Goal: Task Accomplishment & Management: Use online tool/utility

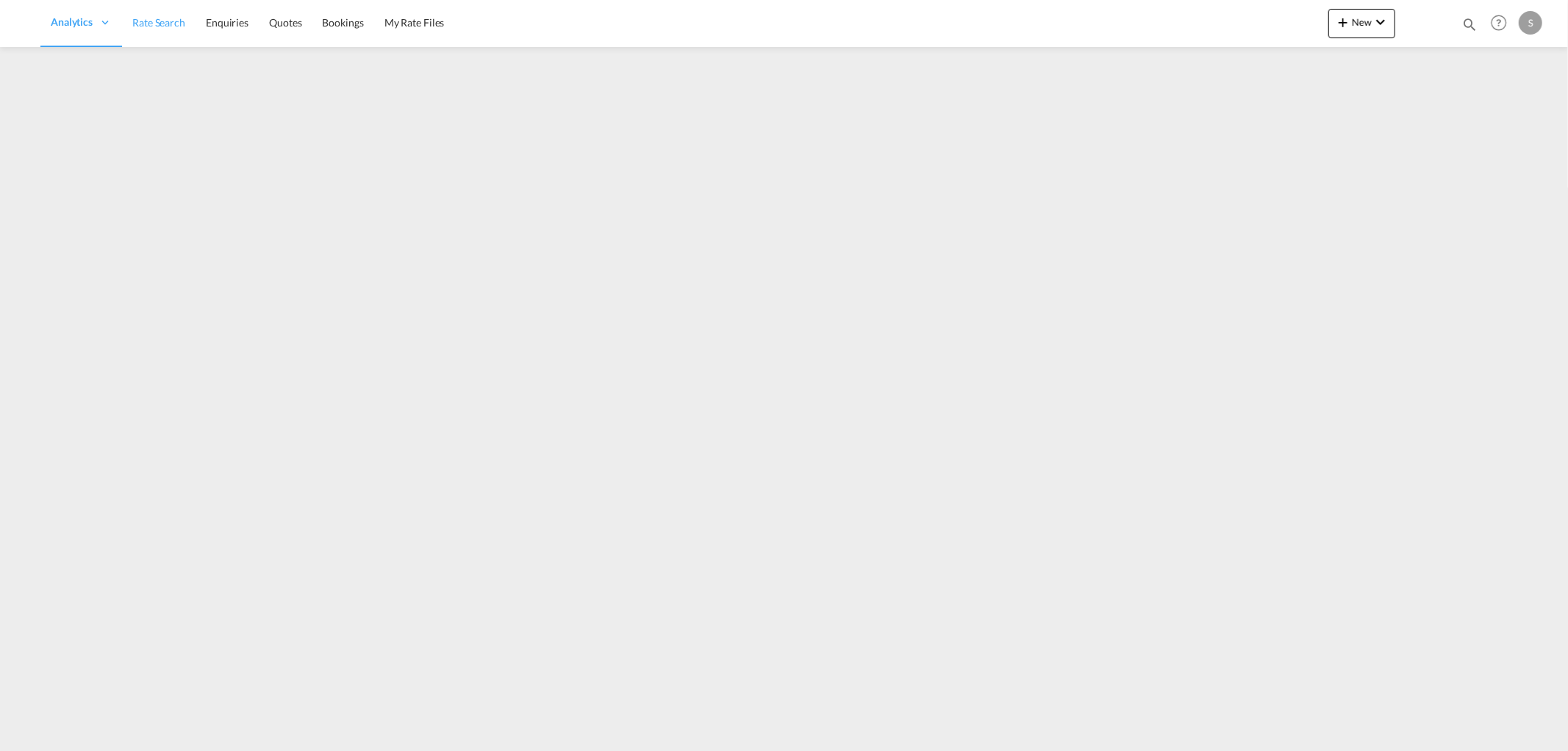
click at [164, 14] on link "Rate Search" at bounding box center [159, 23] width 74 height 48
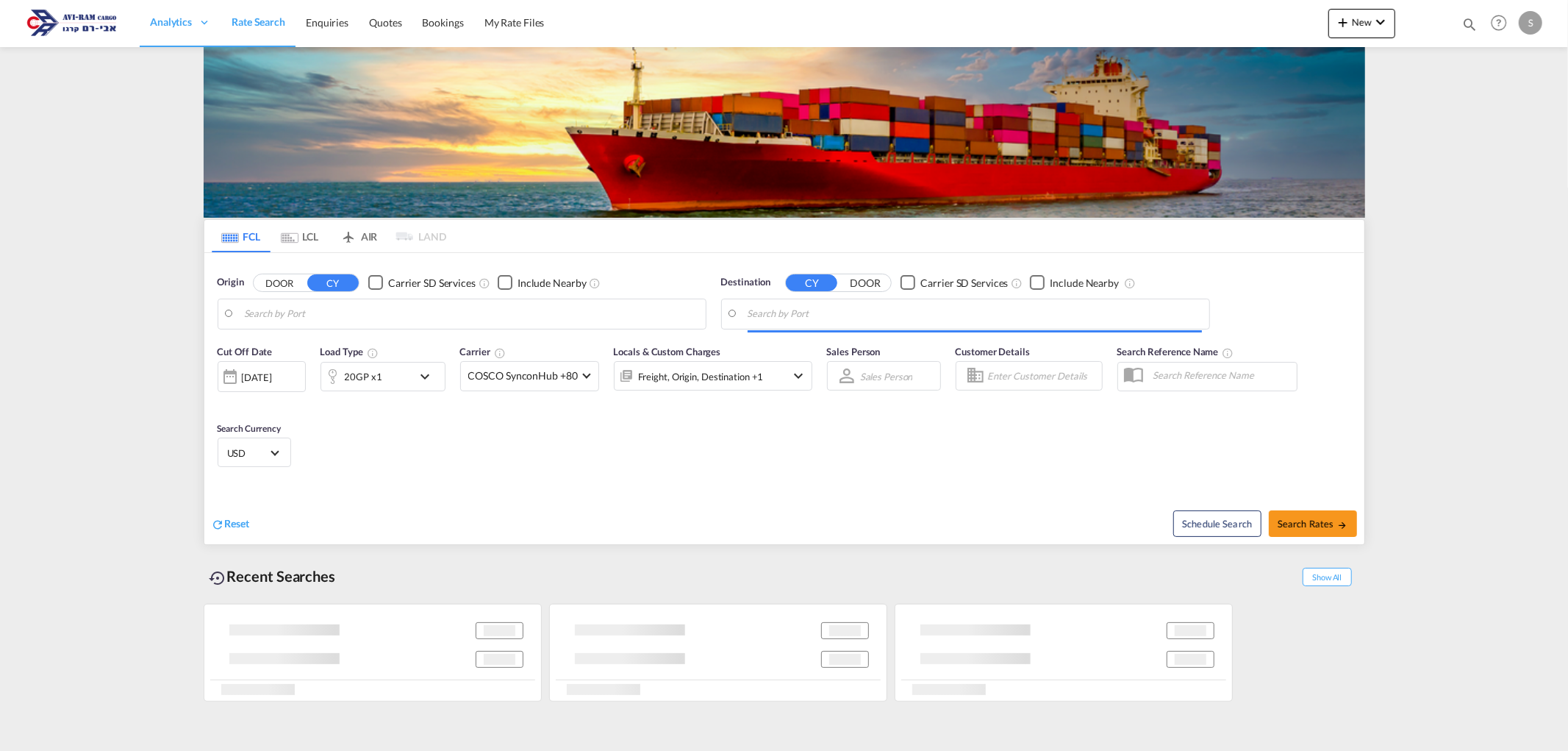
type input "Shekou Pt, CNSHK"
type input "Ashdod, ILASH"
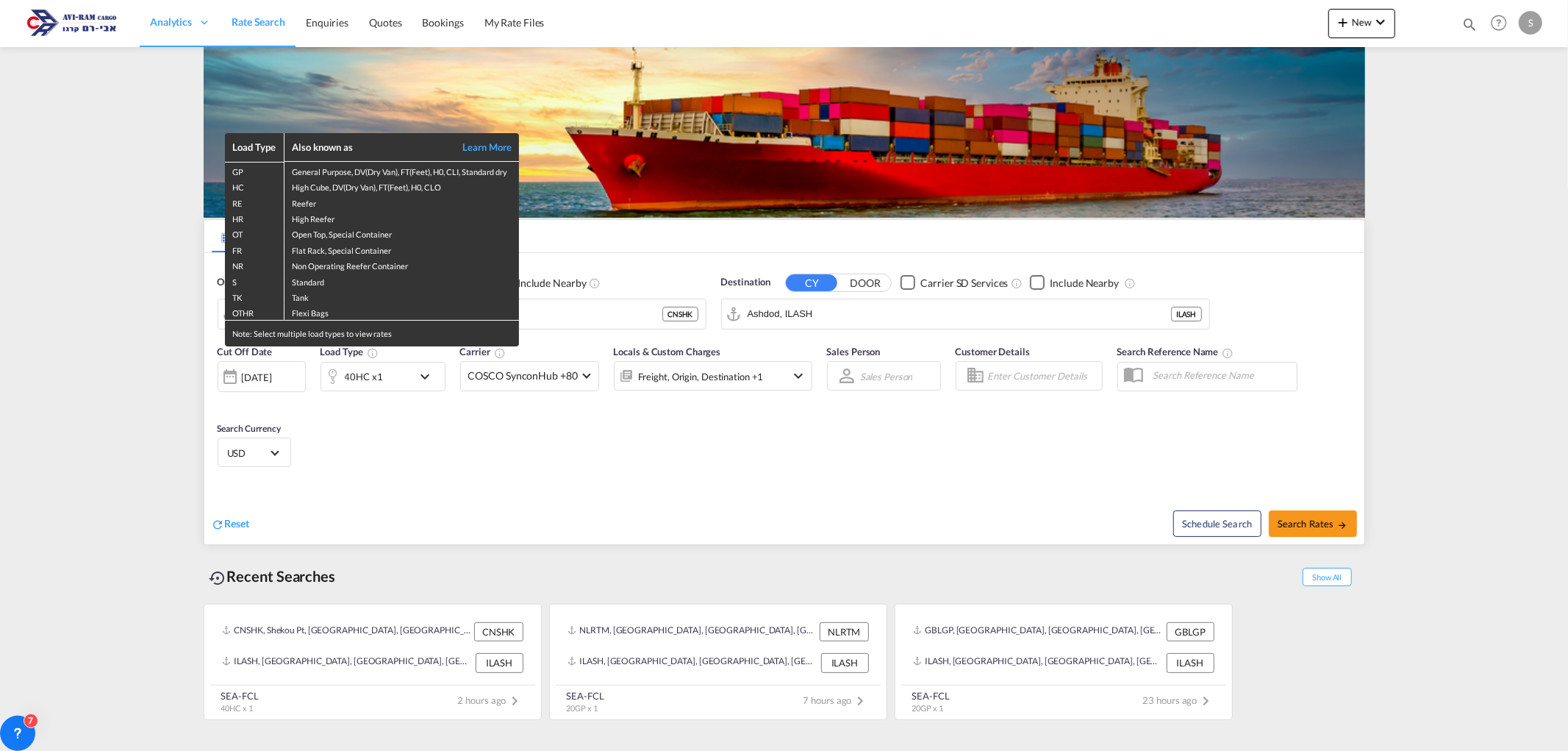
click at [607, 318] on div "Load Type Also known as Learn More GP General Purpose, DV(Dry Van), FT(Feet), H…" at bounding box center [784, 375] width 1568 height 751
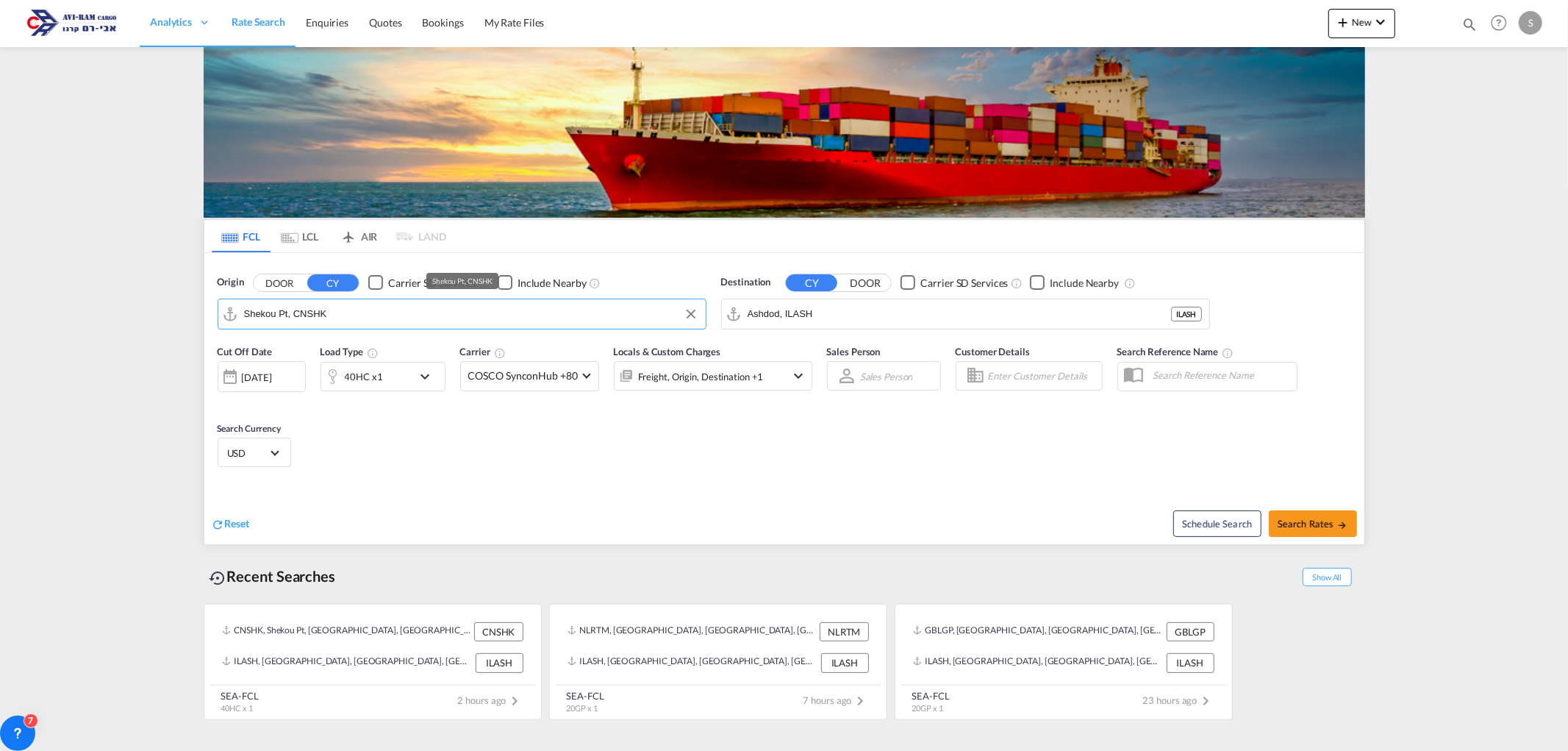
click at [566, 317] on input "Shekou Pt, CNSHK" at bounding box center [471, 314] width 455 height 22
type input "ע"
click at [393, 351] on div "Gdan sk [GEOGRAPHIC_DATA] PLGDN" at bounding box center [358, 354] width 280 height 45
type input "Gdansk, PLGDN"
click at [817, 316] on input "Ashdod, ILASH" at bounding box center [975, 314] width 455 height 22
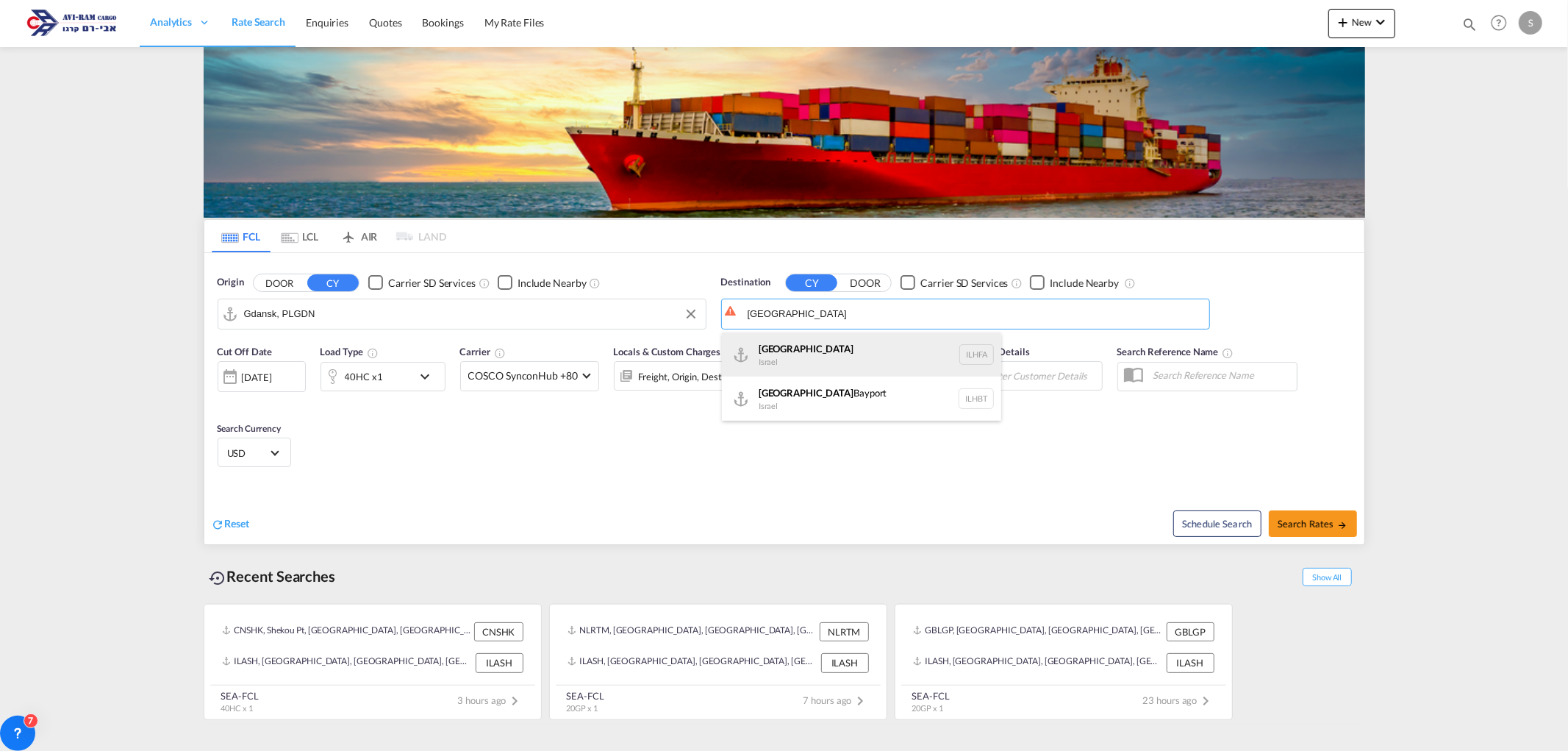
click at [781, 346] on div "Haifa [GEOGRAPHIC_DATA] ILHFA" at bounding box center [862, 354] width 280 height 45
type input "[GEOGRAPHIC_DATA], [GEOGRAPHIC_DATA]"
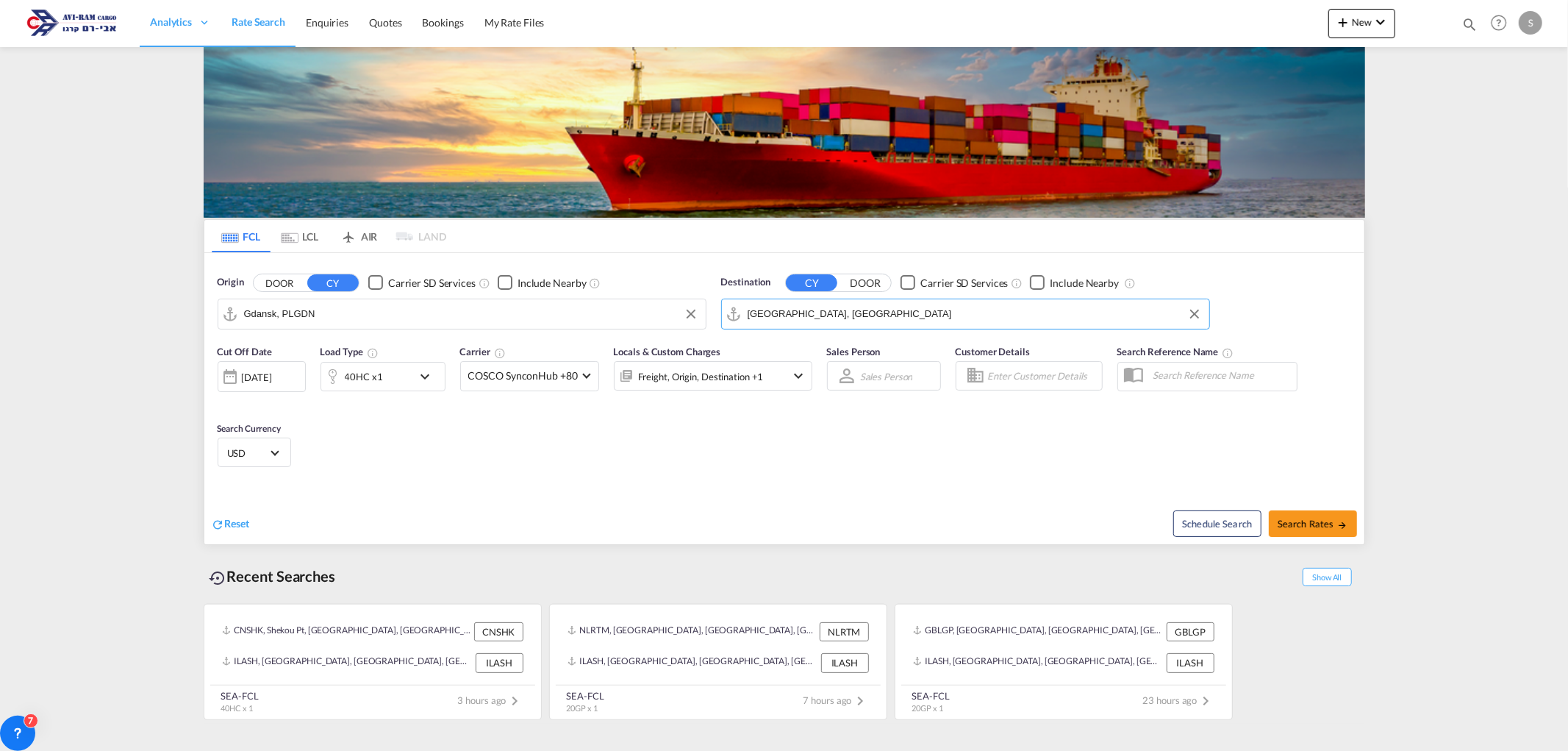
click at [410, 374] on div "40HC x1" at bounding box center [366, 376] width 91 height 29
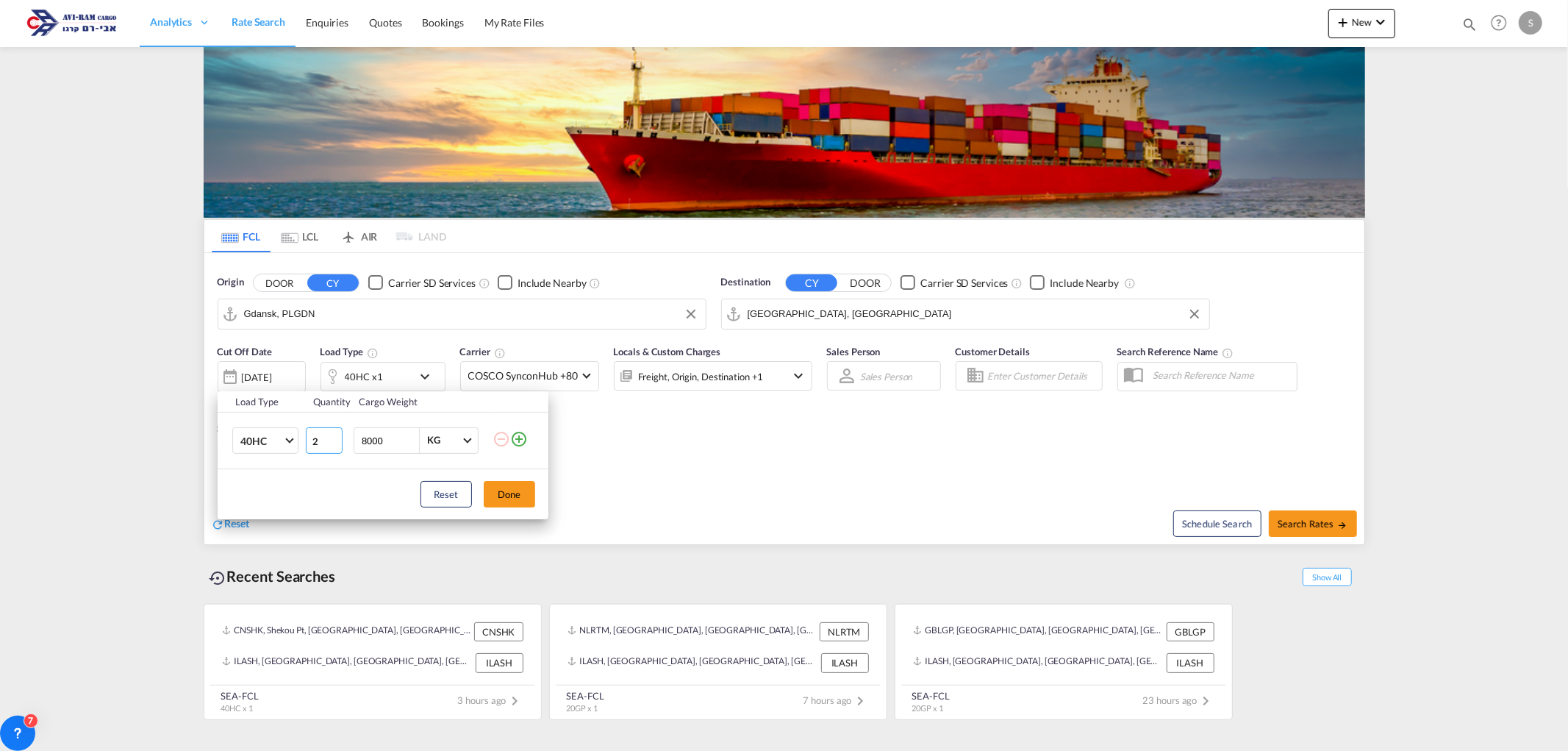
type input "2"
click at [337, 436] on input "2" at bounding box center [324, 440] width 37 height 26
click at [510, 488] on button "Done" at bounding box center [509, 494] width 52 height 26
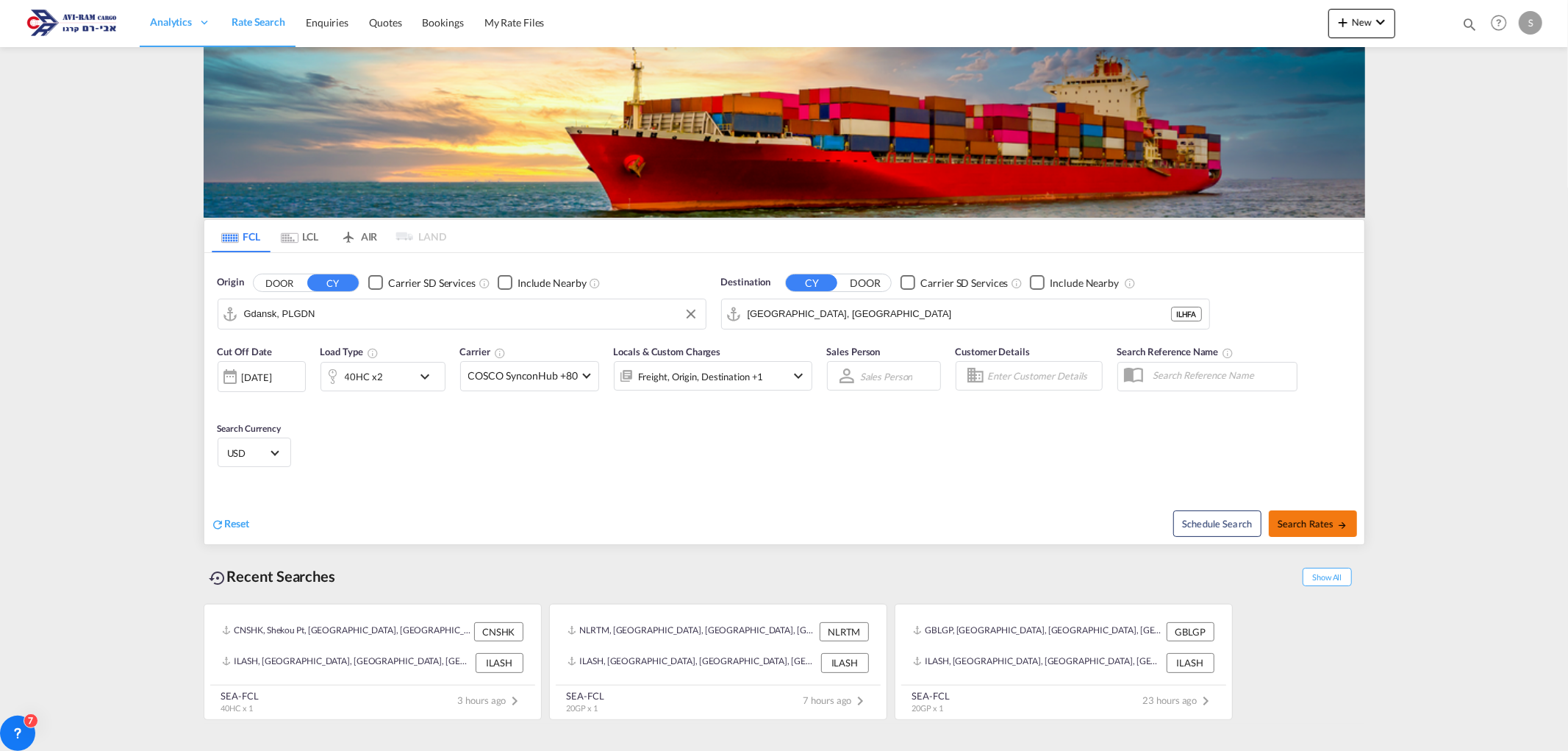
click at [1299, 526] on span "Search Rates" at bounding box center [1313, 523] width 71 height 12
type input "PLGDN to ILHFA / [DATE]"
